Goal: Entertainment & Leisure: Consume media (video, audio)

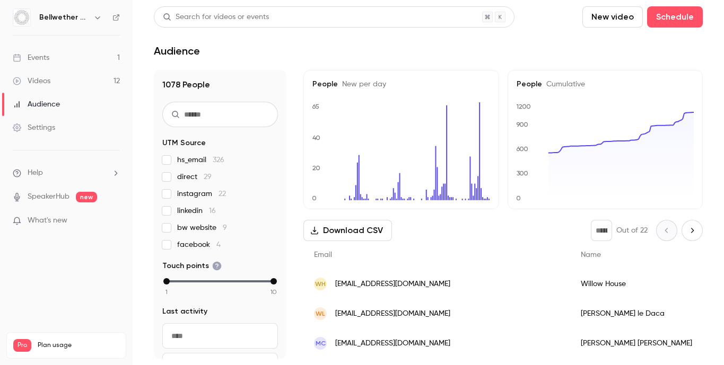
click at [81, 58] on link "Events 1" at bounding box center [66, 57] width 133 height 23
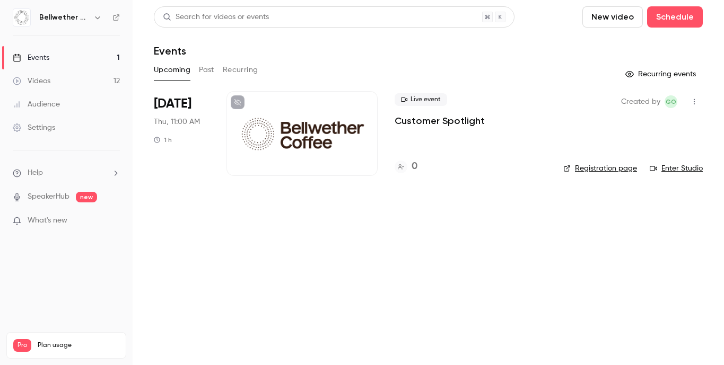
click at [201, 77] on button "Past" at bounding box center [206, 70] width 15 height 17
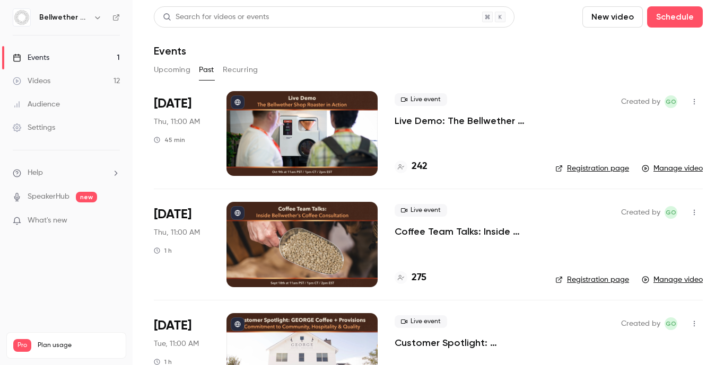
click at [356, 121] on div at bounding box center [301, 133] width 151 height 85
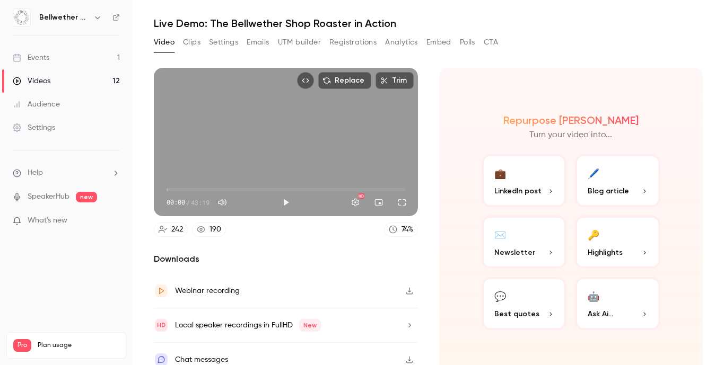
scroll to position [29, 0]
